Goal: Navigation & Orientation: Find specific page/section

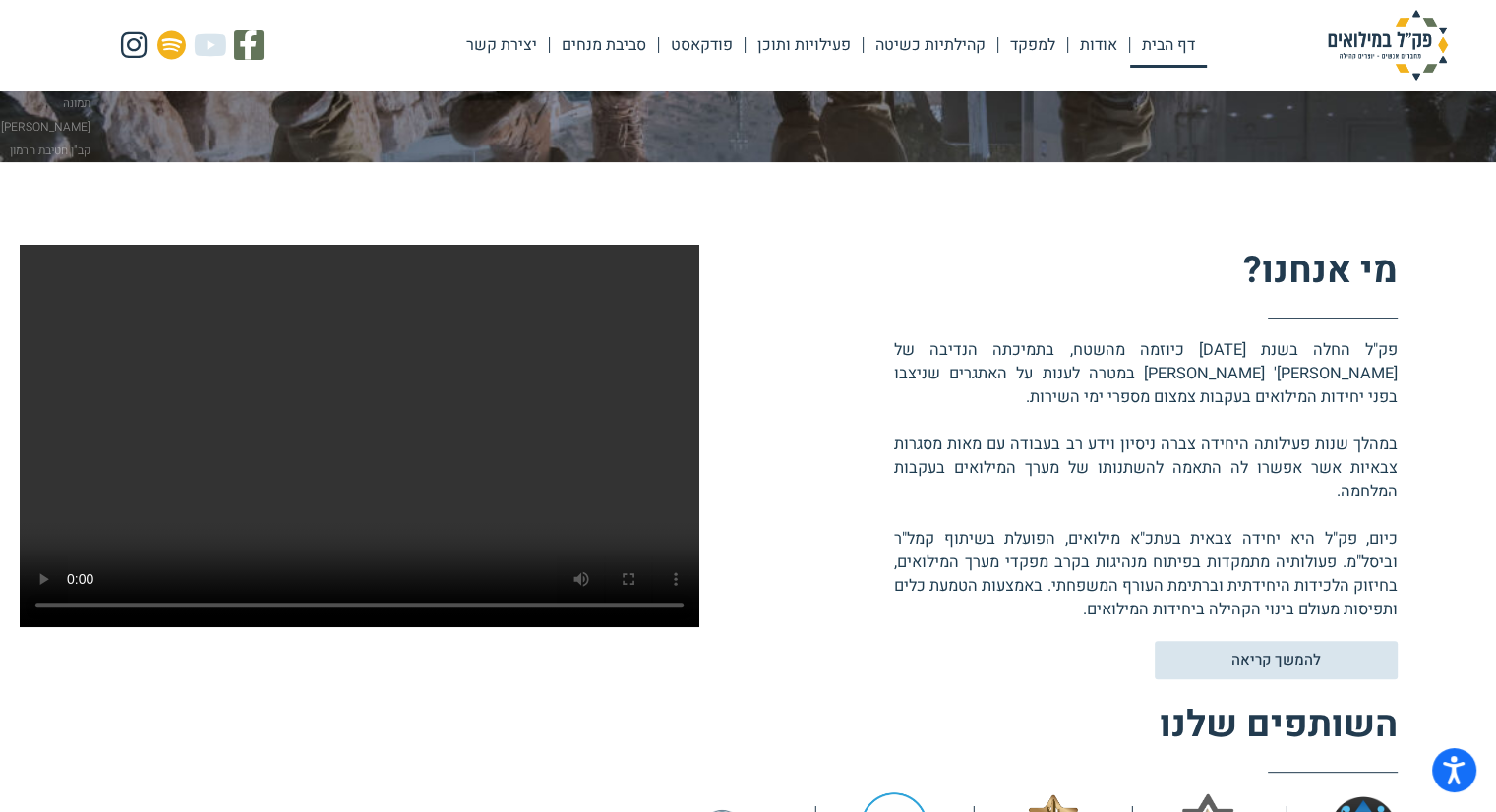
scroll to position [492, 0]
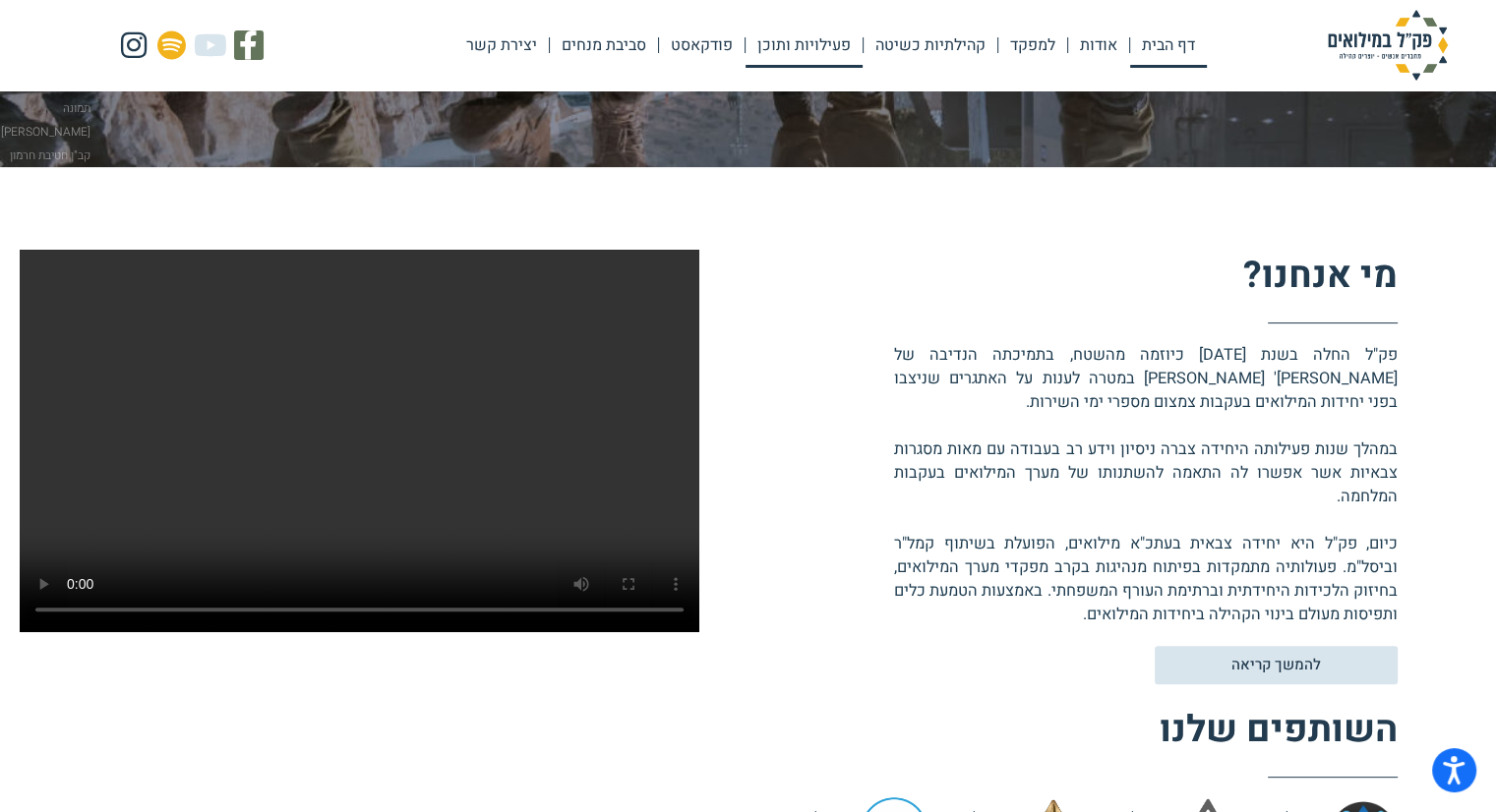
click at [808, 41] on link "פעילויות ותוכן" at bounding box center [803, 45] width 117 height 45
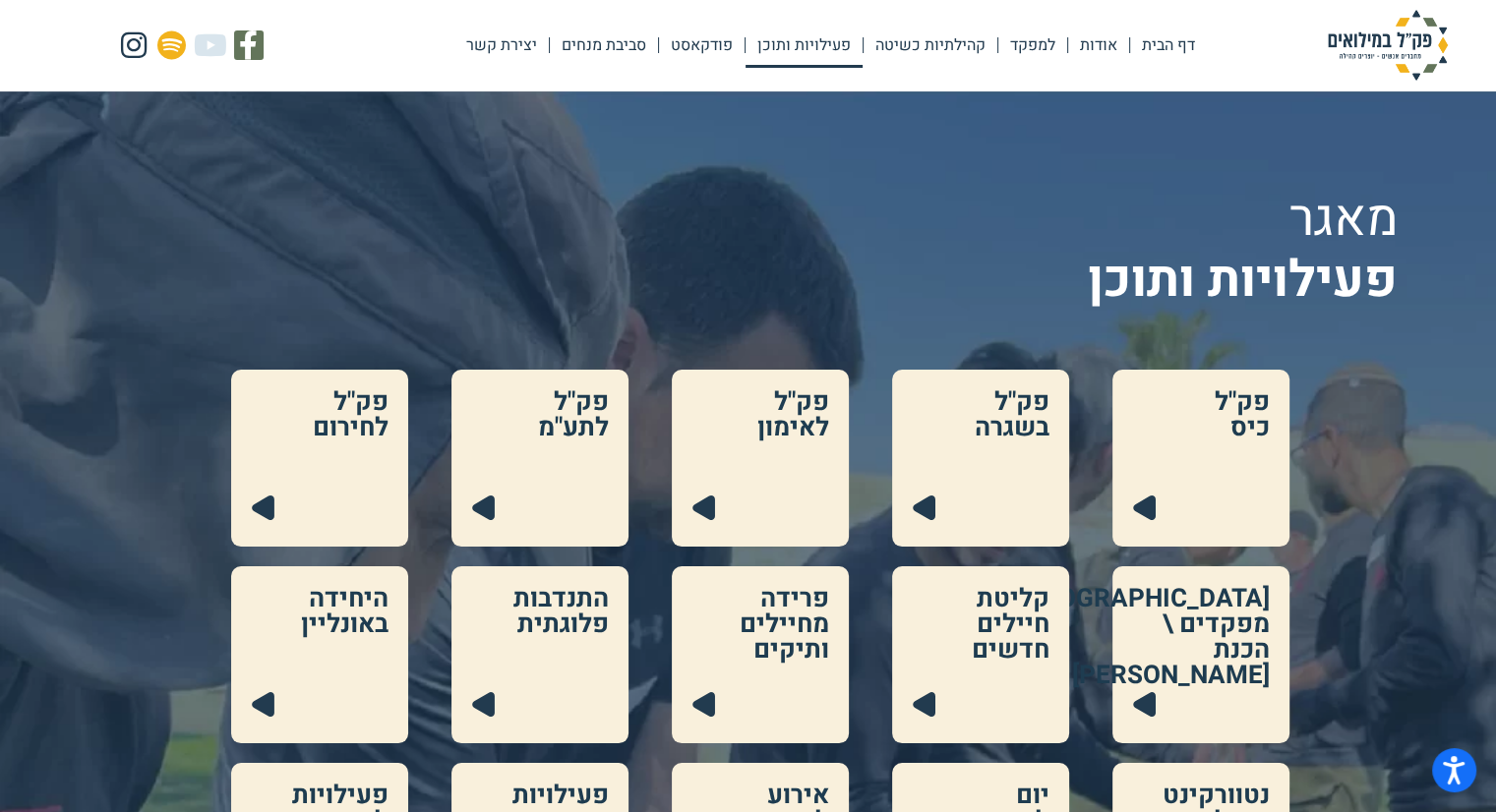
click at [1207, 481] on link at bounding box center [1201, 457] width 177 height 177
